Goal: Browse casually: Explore the website without a specific task or goal

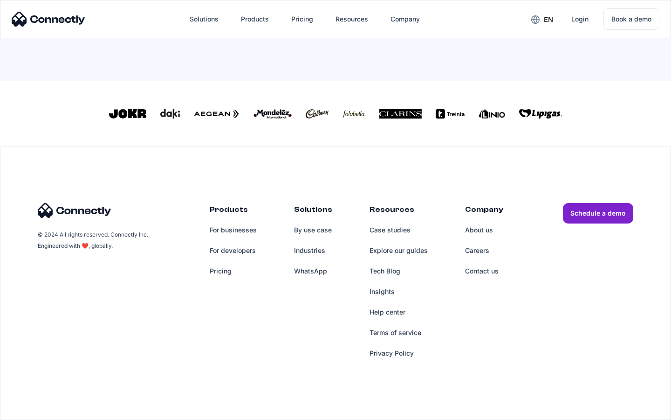
scroll to position [420, 0]
